Goal: Task Accomplishment & Management: Manage account settings

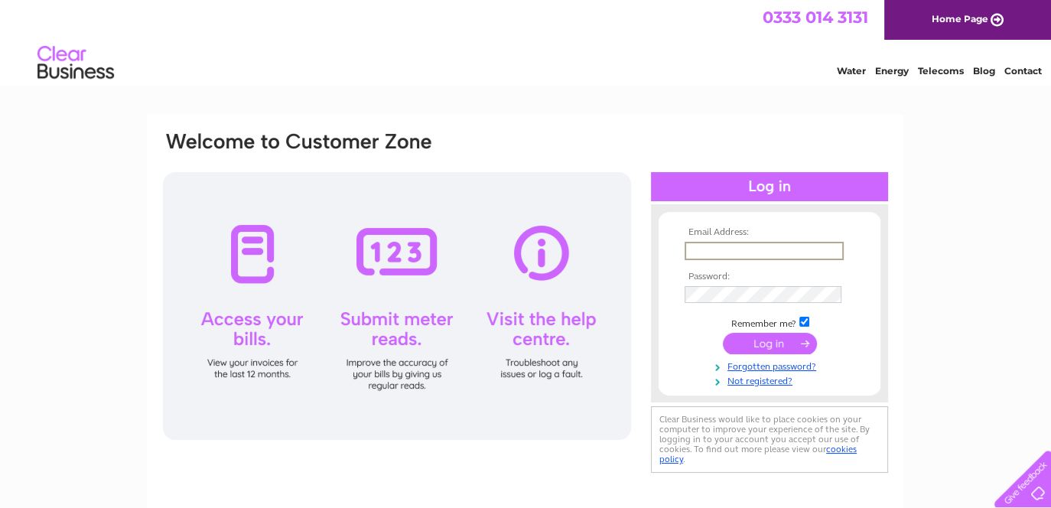
click at [718, 244] on input "text" at bounding box center [764, 251] width 159 height 18
click at [713, 244] on input "text" at bounding box center [764, 250] width 158 height 17
type input "[PERSON_NAME][EMAIL_ADDRESS][PERSON_NAME][DOMAIN_NAME]"
click at [811, 322] on td "Remember me?" at bounding box center [769, 321] width 177 height 15
click at [805, 317] on input "checkbox" at bounding box center [804, 320] width 10 height 10
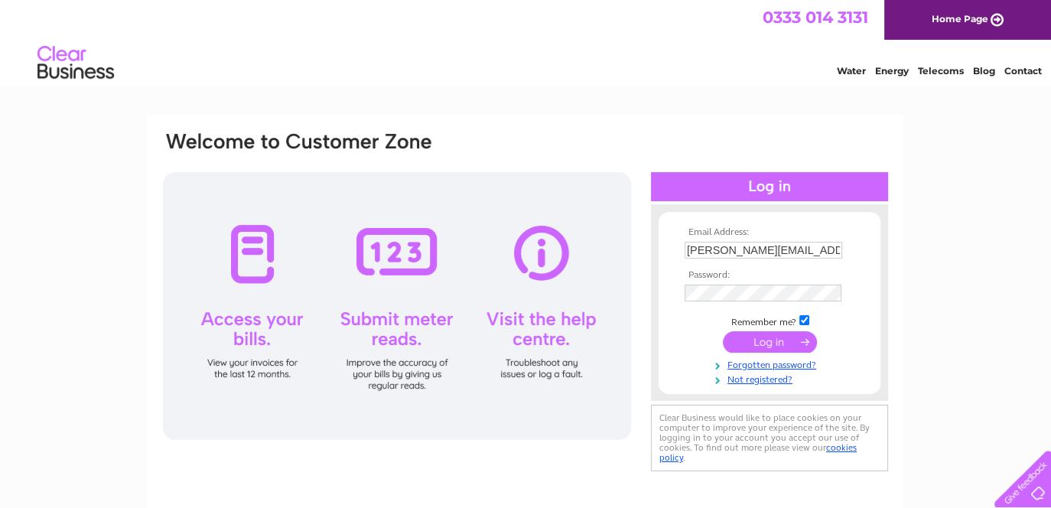
checkbox input "false"
click at [774, 363] on link "Forgotten password?" at bounding box center [772, 363] width 174 height 15
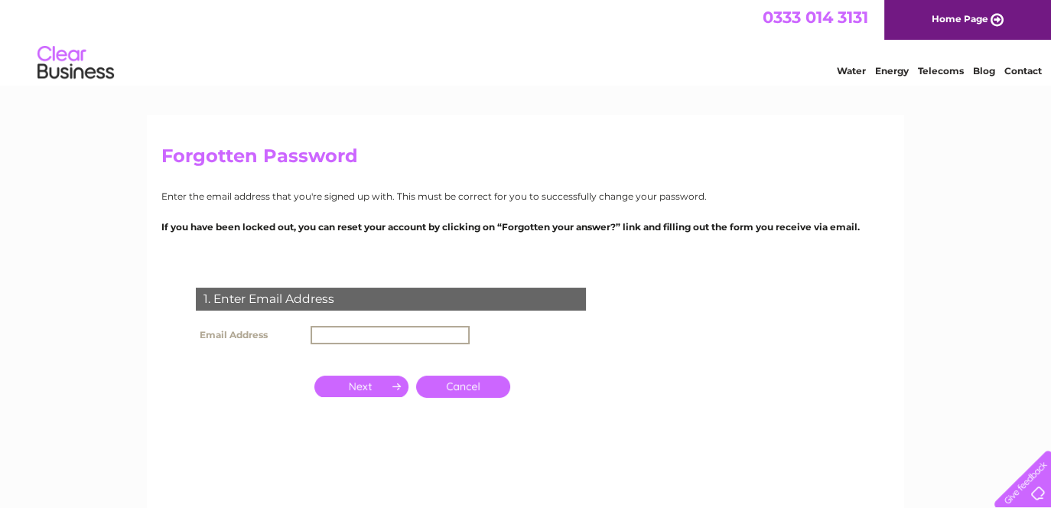
click at [360, 331] on input "text" at bounding box center [390, 335] width 159 height 18
type input "susan.duncan@changemh.org"
click input "submit" at bounding box center [0, 0] width 0 height 0
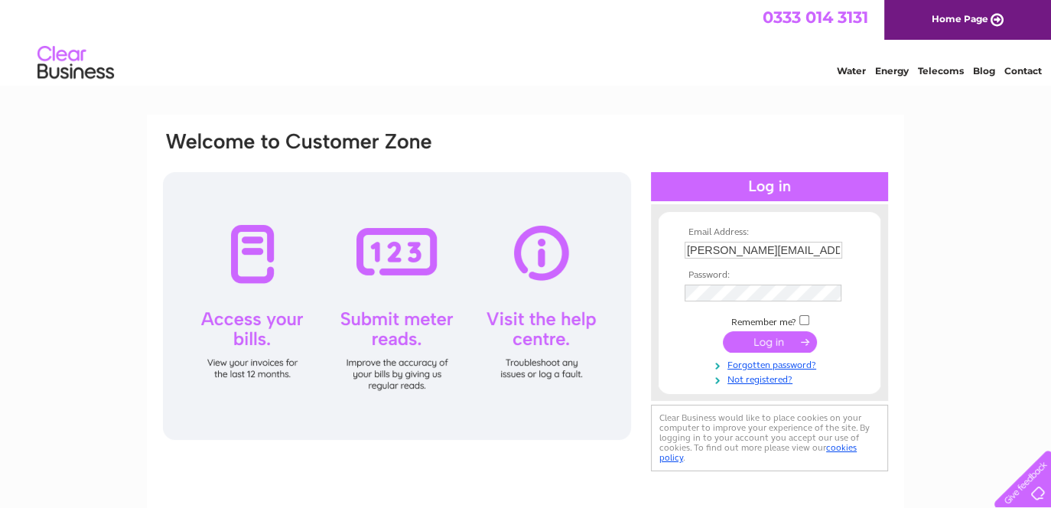
click at [753, 257] on td "[PERSON_NAME][EMAIL_ADDRESS][PERSON_NAME][DOMAIN_NAME]" at bounding box center [769, 250] width 177 height 24
drag, startPoint x: 755, startPoint y: 253, endPoint x: 630, endPoint y: 251, distance: 124.7
click at [630, 251] on div "Email Address: susan.duncan@changemh.org Password:" at bounding box center [525, 303] width 728 height 347
click at [818, 252] on input "finance@changemh.org" at bounding box center [764, 251] width 159 height 18
type input "[EMAIL_ADDRESS][DOMAIN_NAME]"
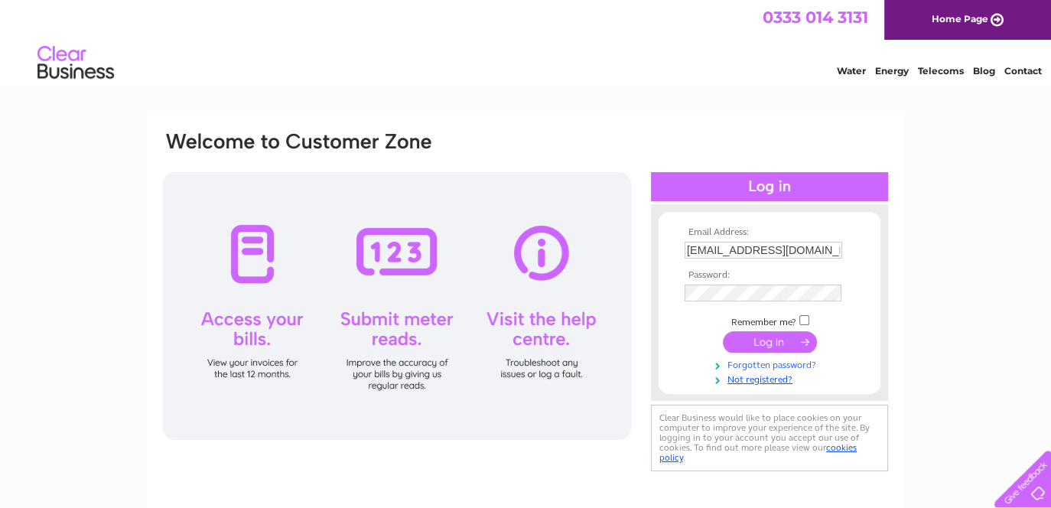
click at [748, 366] on link "Forgotten password?" at bounding box center [772, 363] width 174 height 15
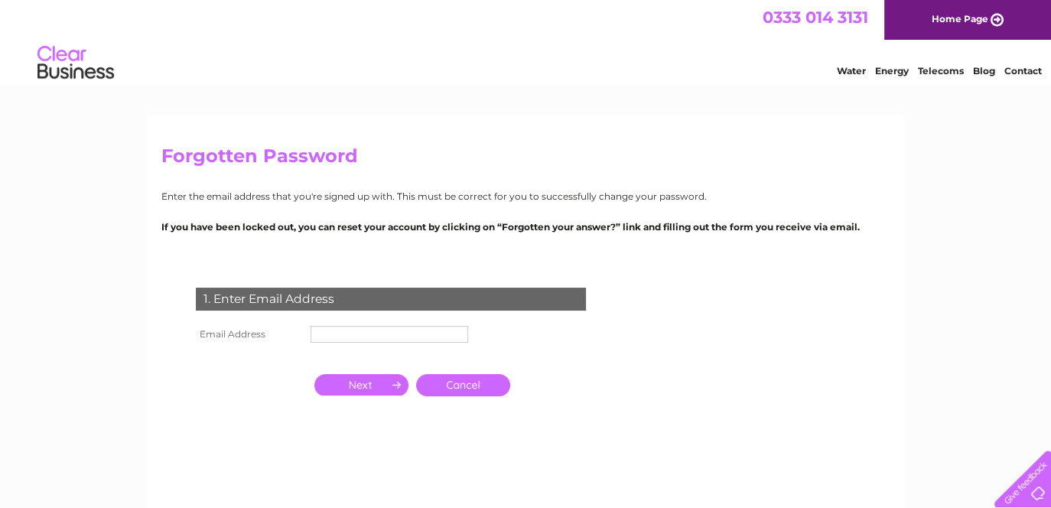
click at [387, 337] on input "text" at bounding box center [390, 334] width 158 height 17
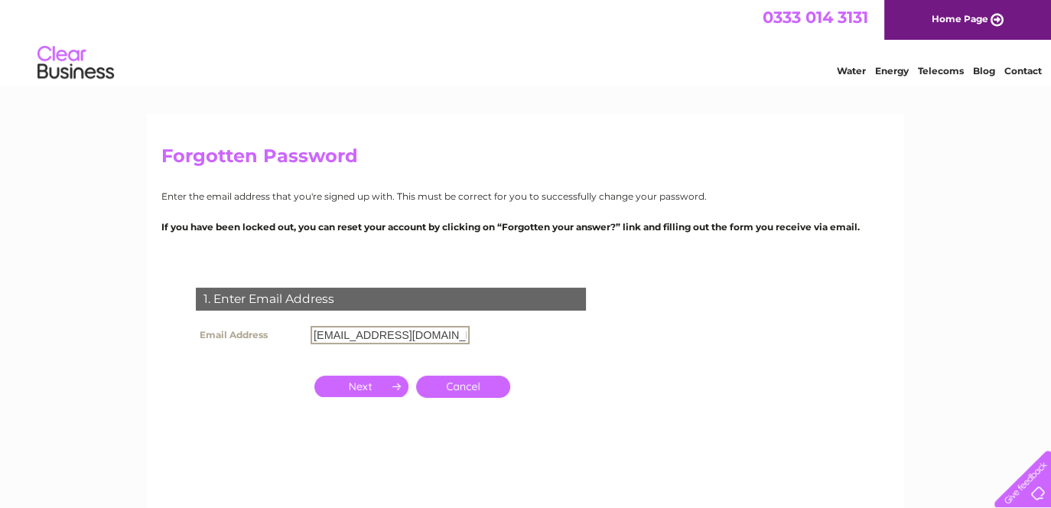
type input "[EMAIL_ADDRESS][DOMAIN_NAME]"
click input "submit" at bounding box center [0, 0] width 0 height 0
